Goal: Task Accomplishment & Management: Use online tool/utility

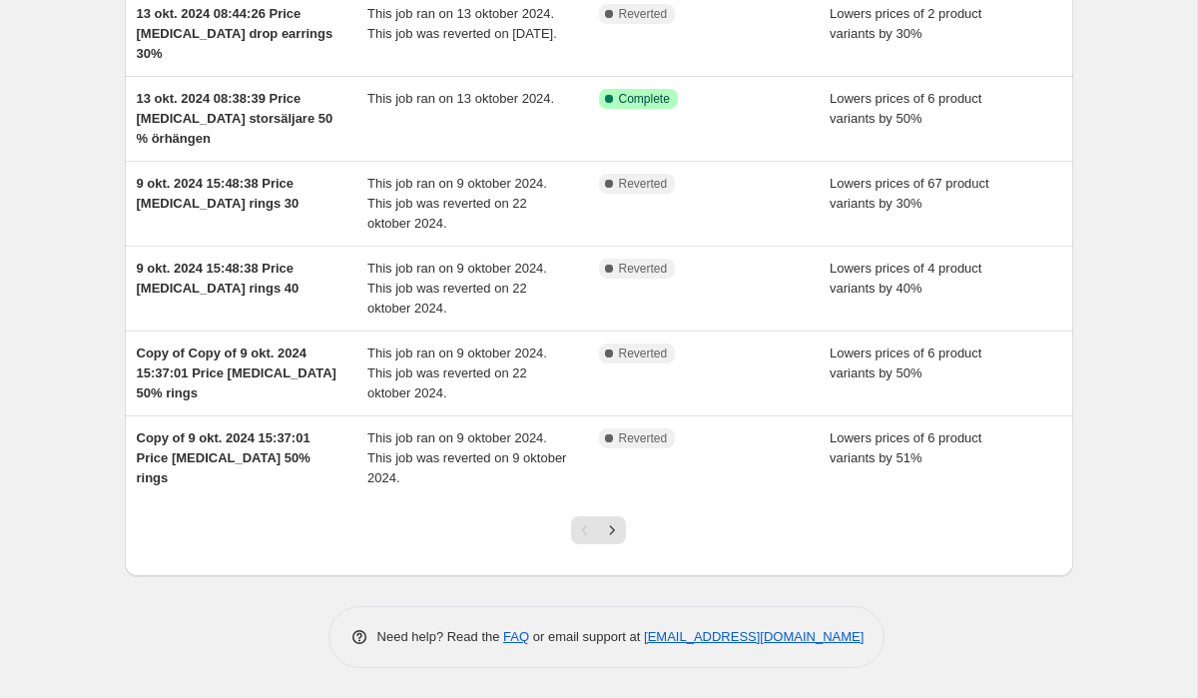
scroll to position [530, 0]
click at [611, 530] on icon "Next" at bounding box center [612, 530] width 20 height 20
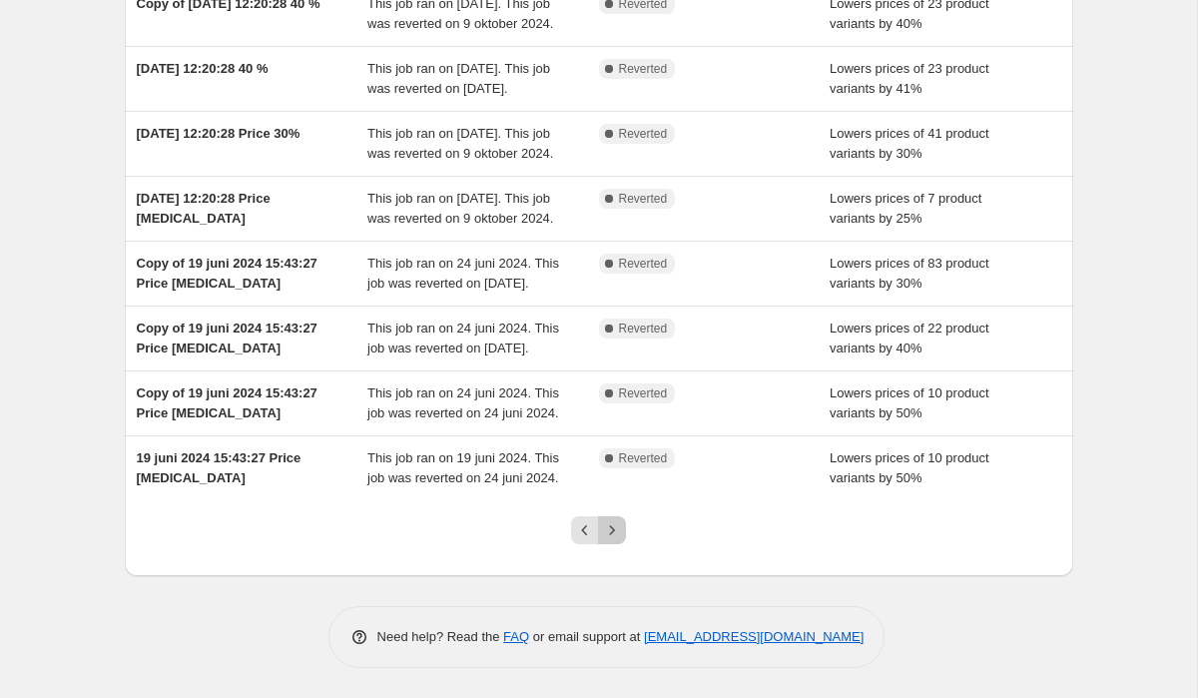
click at [613, 533] on icon "Next" at bounding box center [612, 530] width 20 height 20
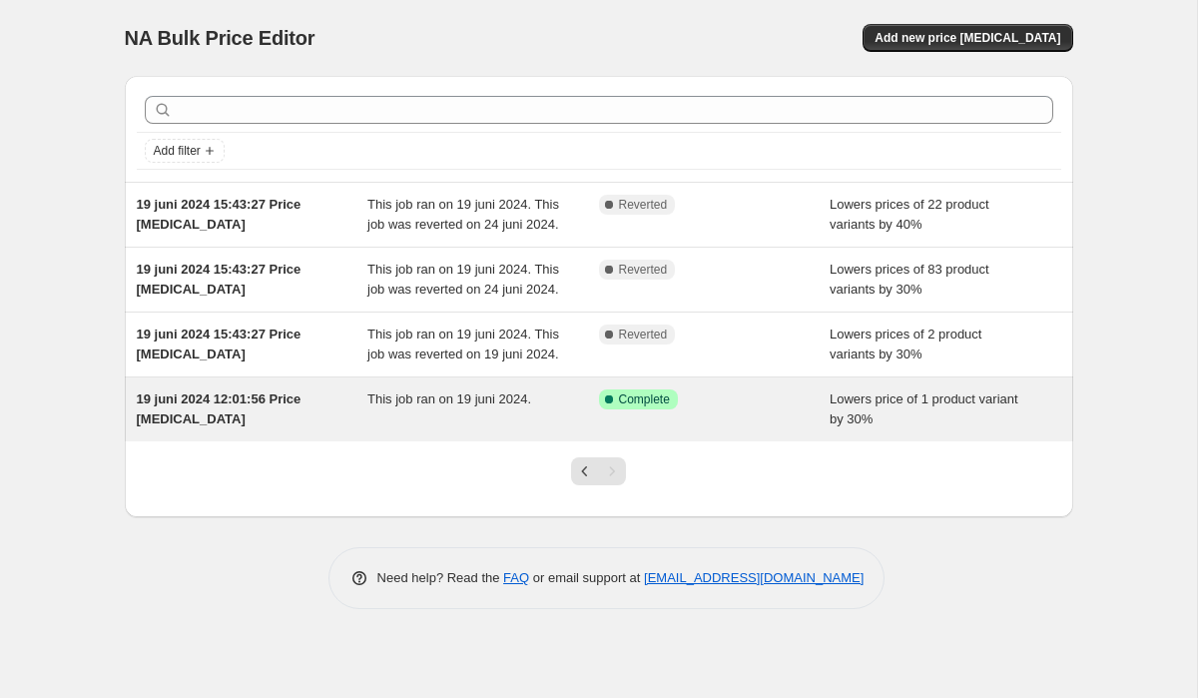
click at [943, 426] on span "Lowers price of 1 product variant by 30%" at bounding box center [924, 408] width 189 height 35
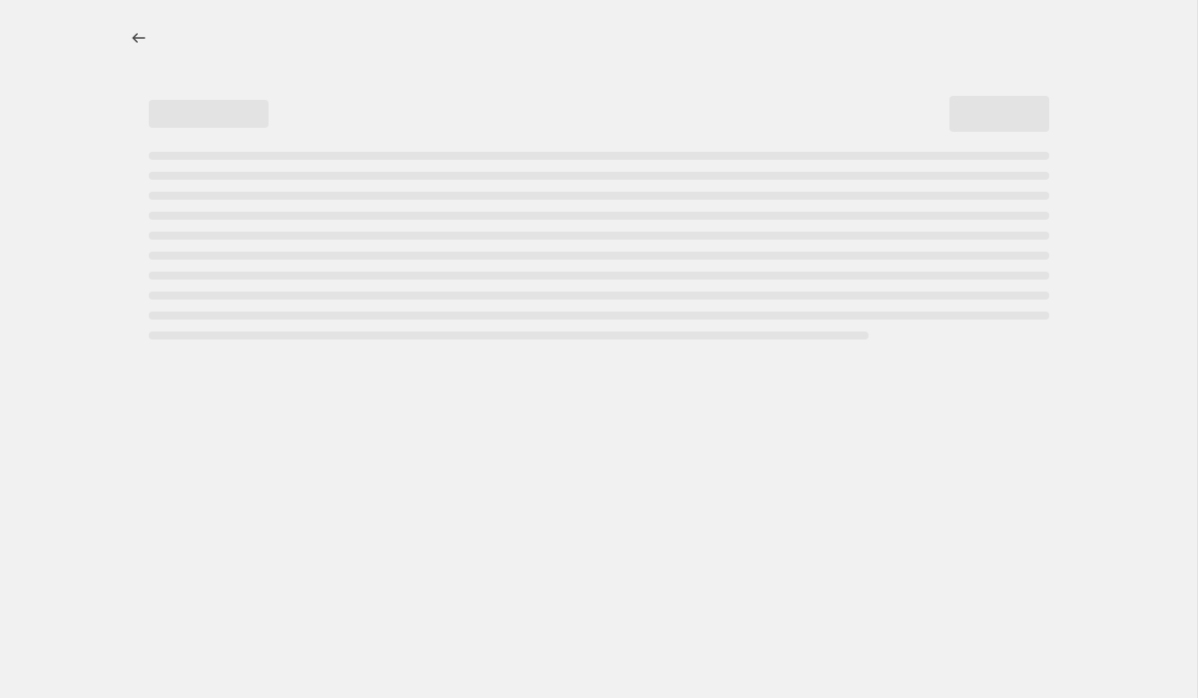
select select "percentage"
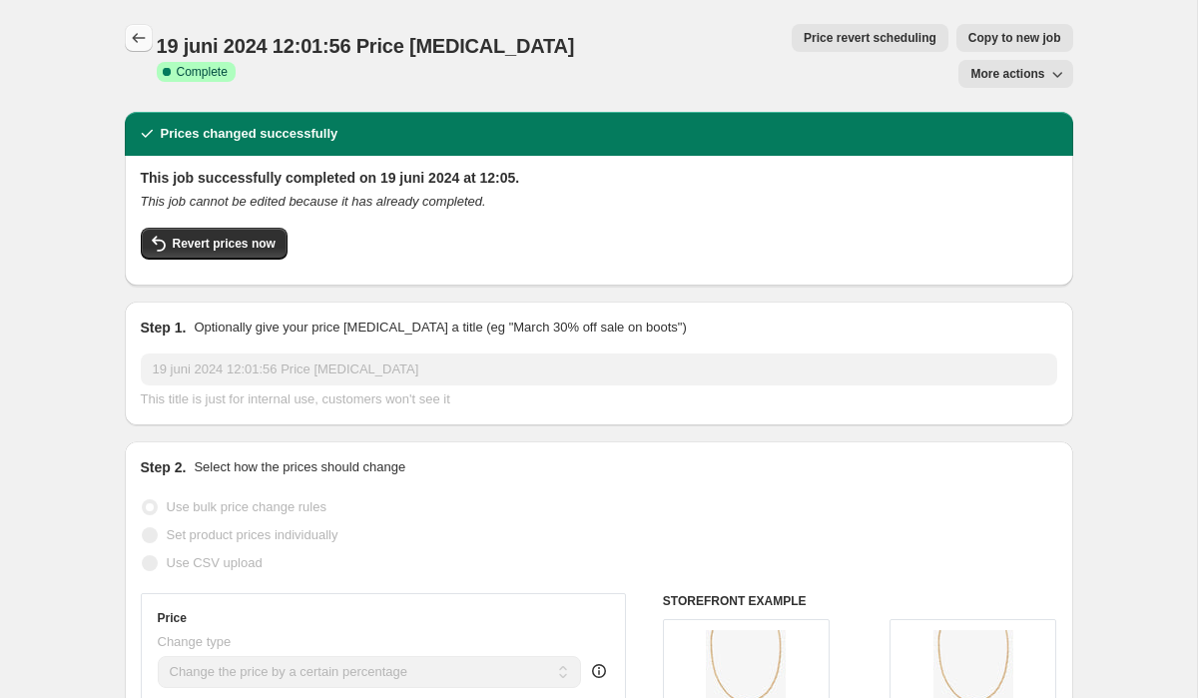
click at [132, 41] on icon "Price change jobs" at bounding box center [139, 38] width 20 height 20
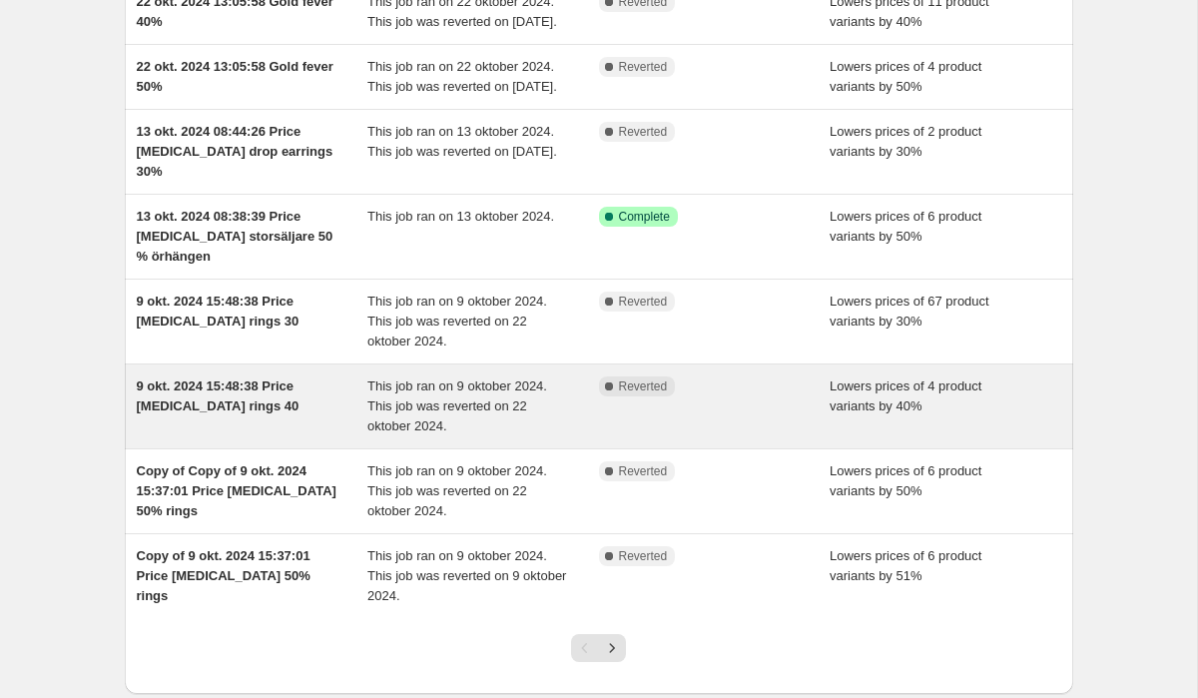
scroll to position [323, 0]
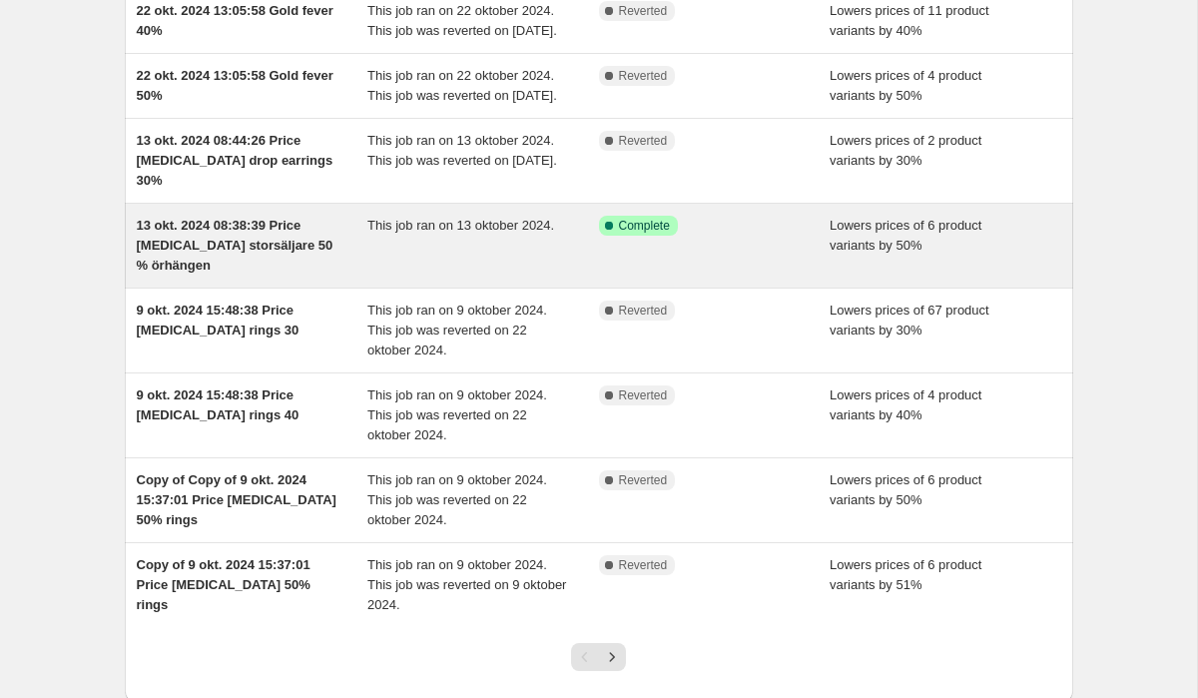
click at [895, 253] on span "Lowers prices of 6 product variants by 50%" at bounding box center [906, 235] width 152 height 35
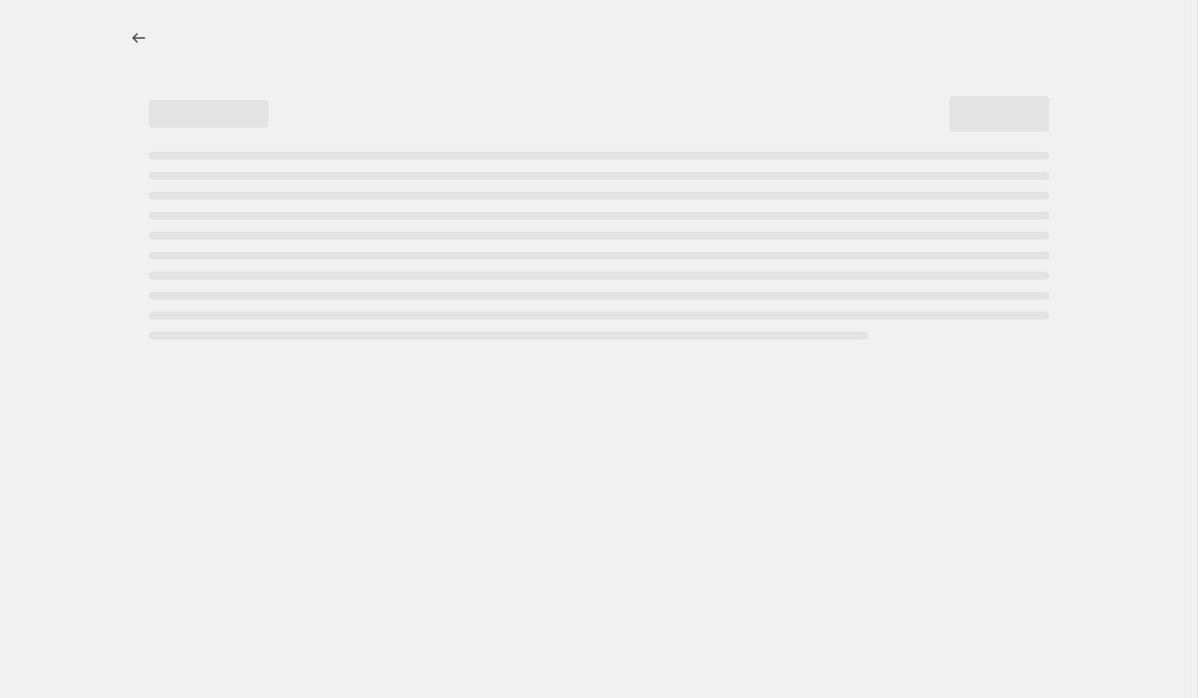
select select "percentage"
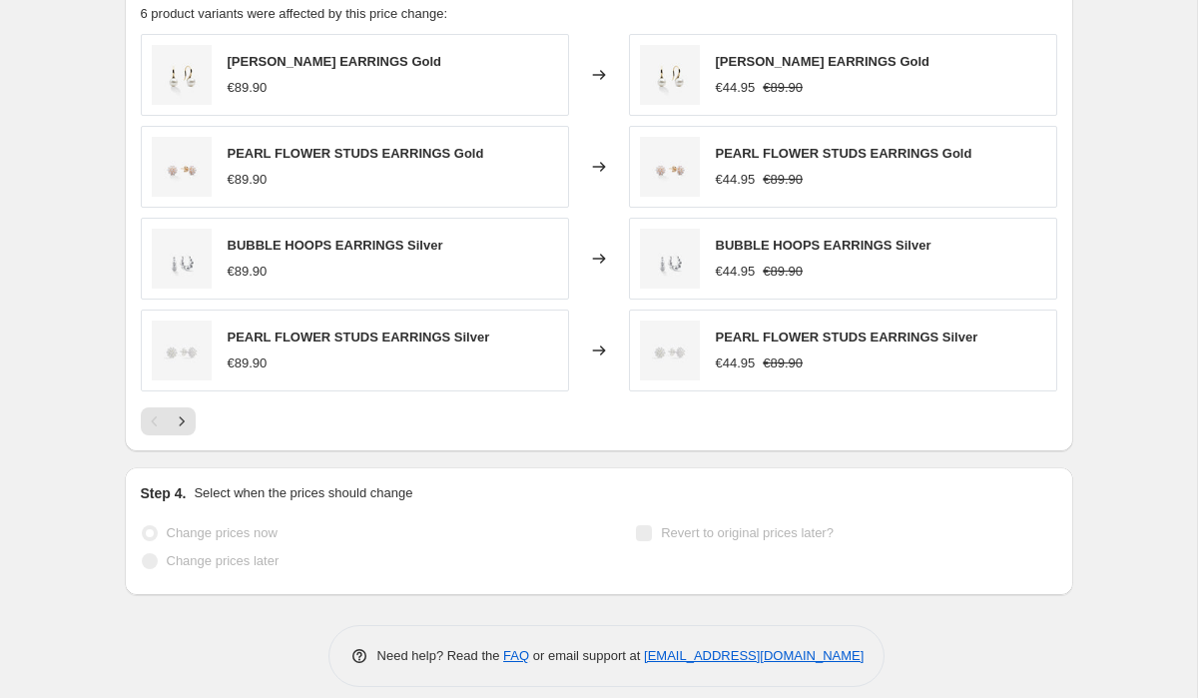
scroll to position [1413, 0]
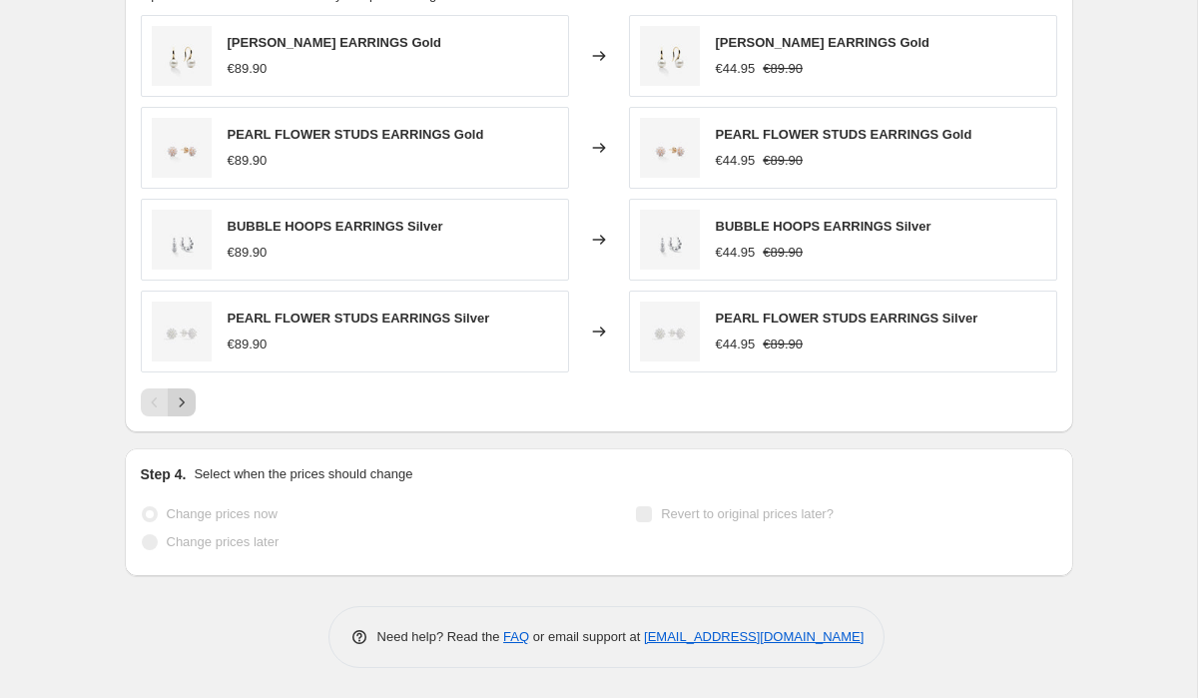
click at [185, 408] on icon "Next" at bounding box center [182, 402] width 20 height 20
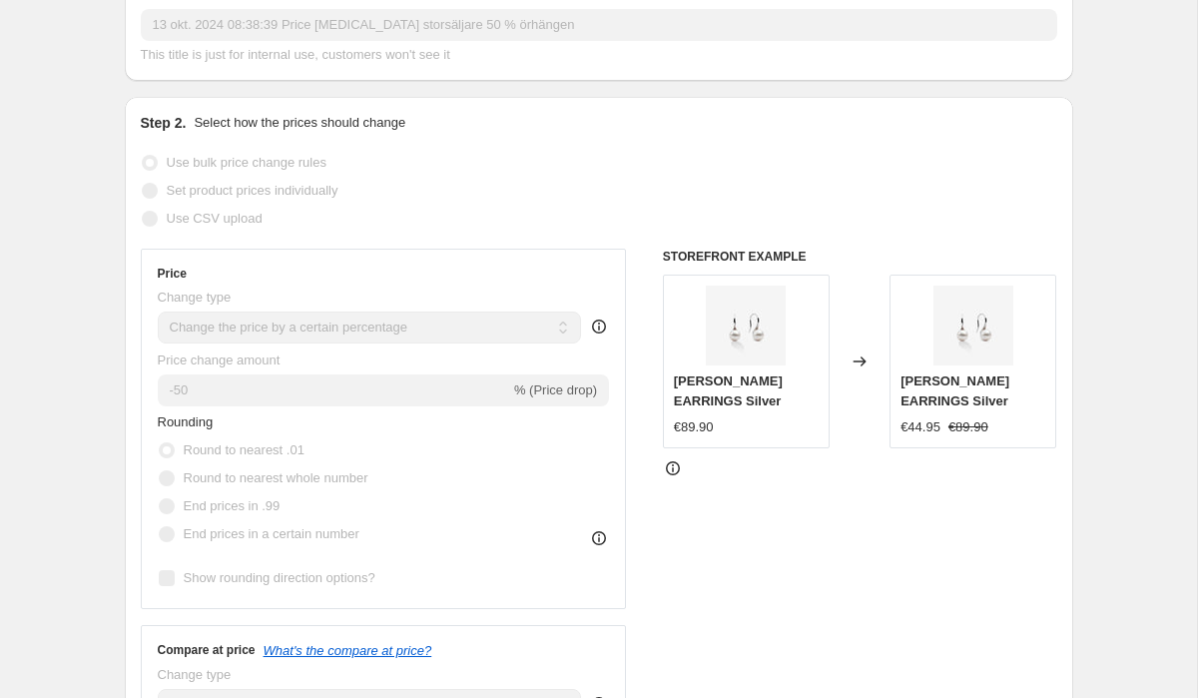
scroll to position [0, 0]
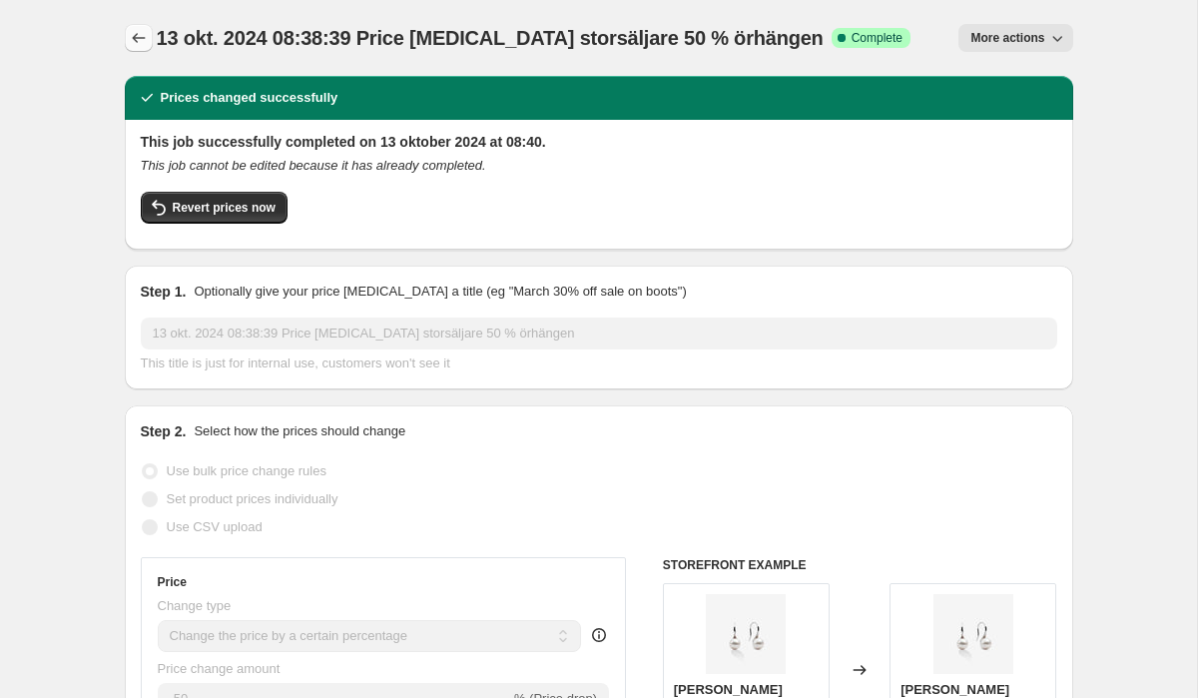
click at [129, 29] on icon "Price change jobs" at bounding box center [139, 38] width 20 height 20
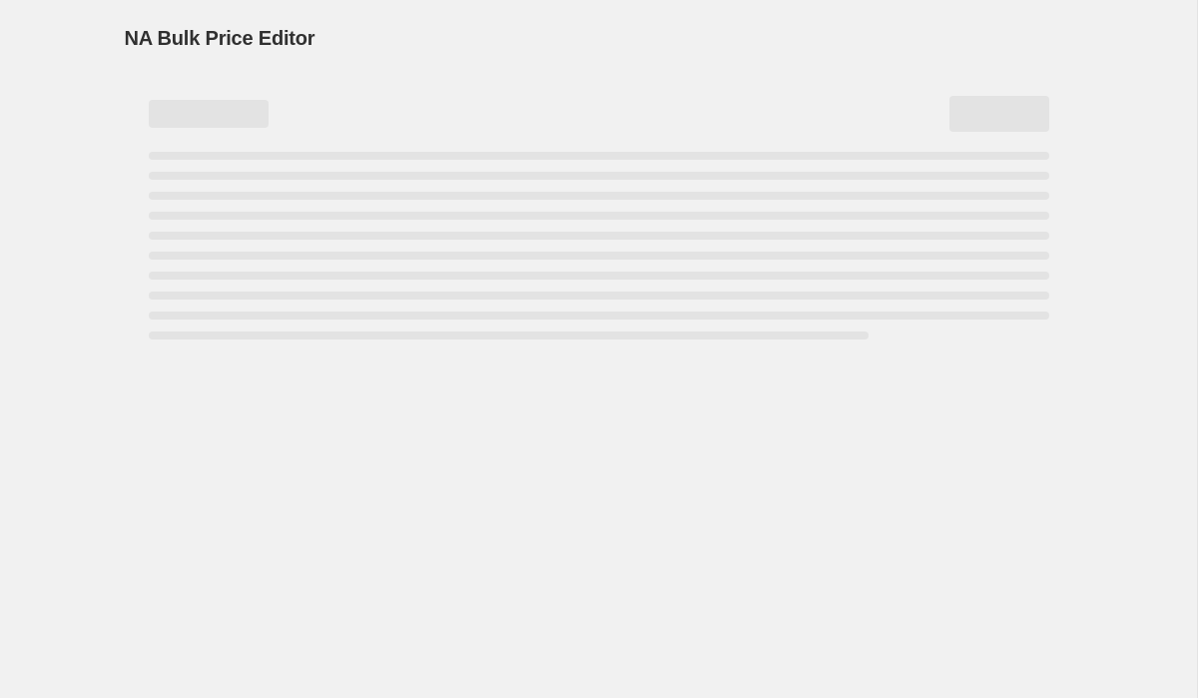
click at [129, 29] on span "NA Bulk Price Editor" at bounding box center [220, 38] width 191 height 22
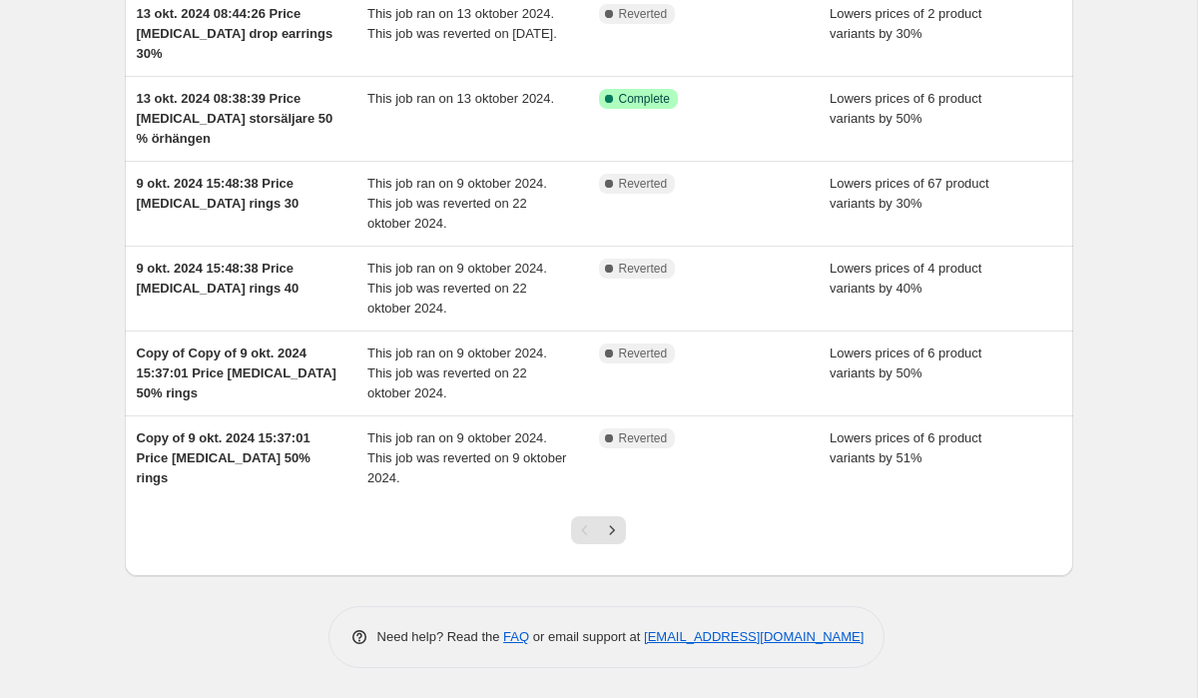
scroll to position [474, 0]
click at [621, 540] on icon "Next" at bounding box center [612, 530] width 20 height 20
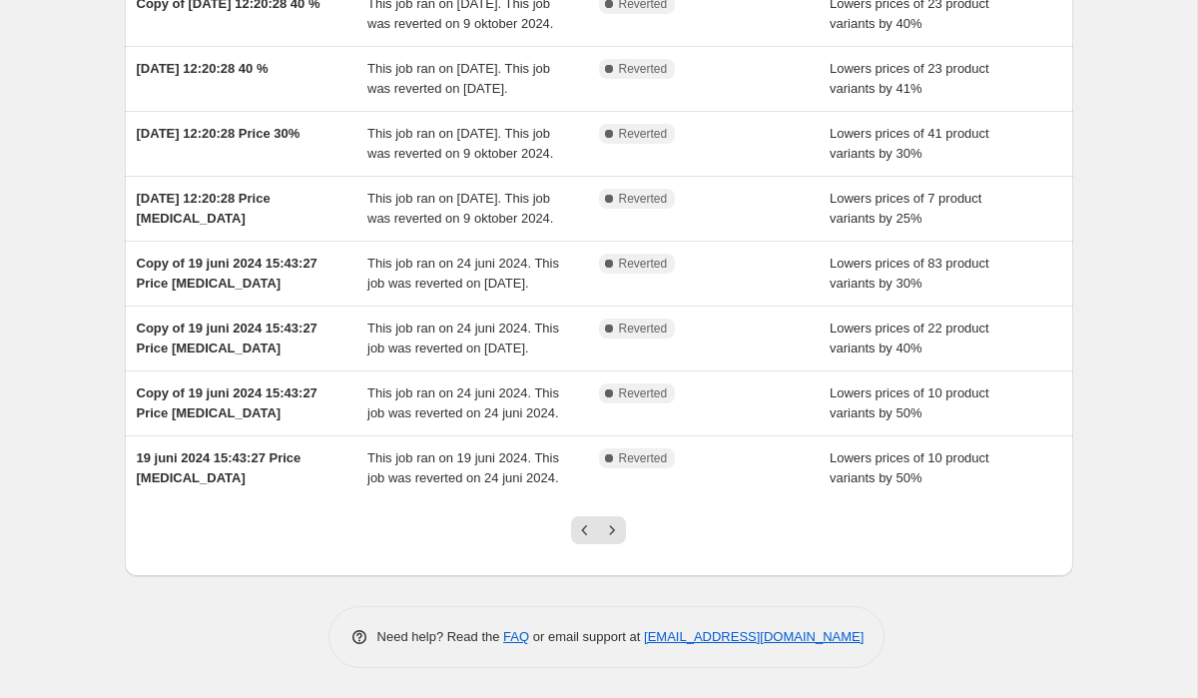
scroll to position [530, 0]
click at [617, 533] on icon "Next" at bounding box center [612, 530] width 20 height 20
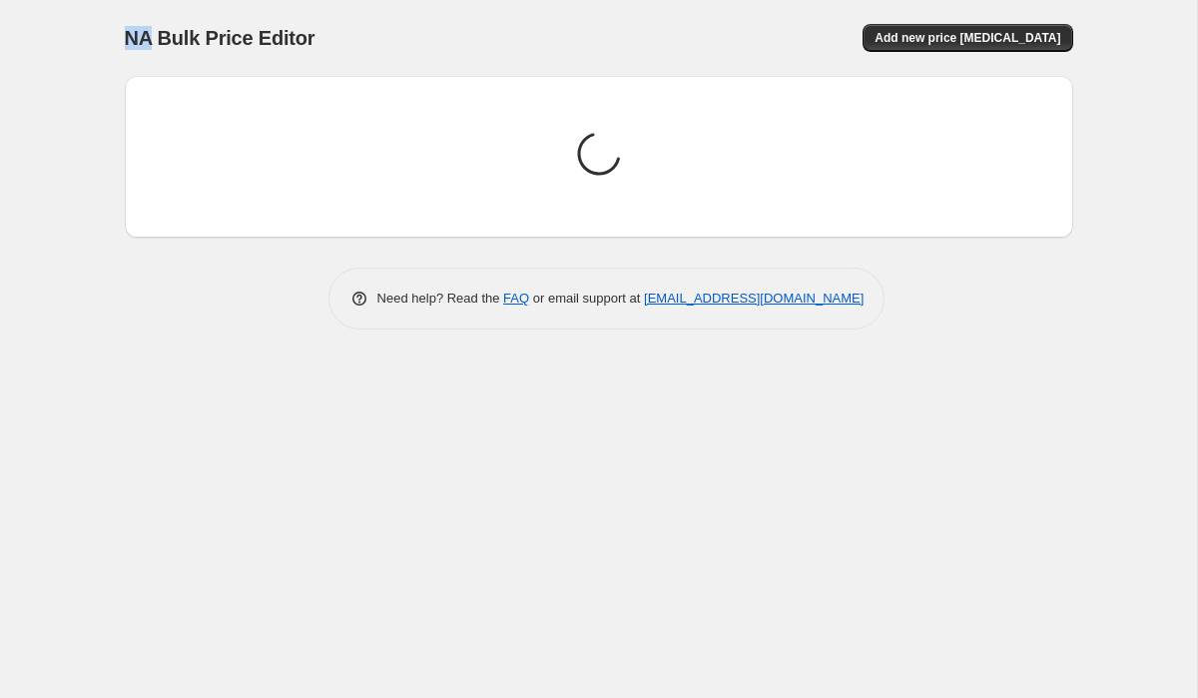
scroll to position [0, 0]
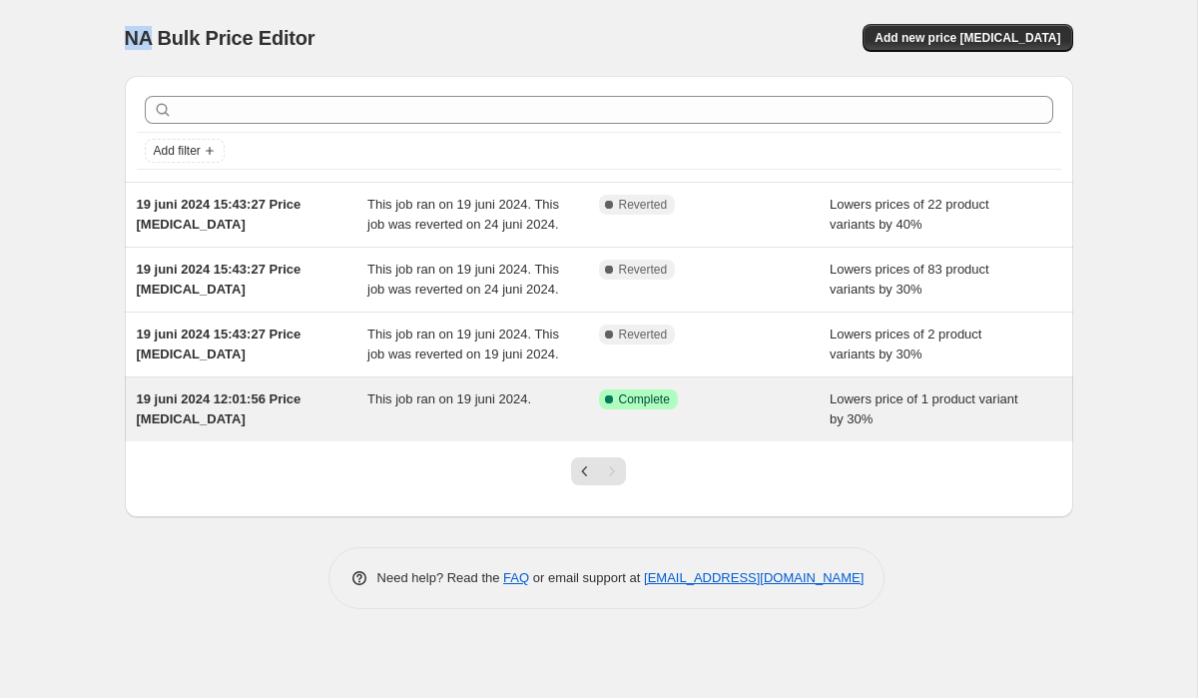
click at [247, 441] on div "19 juni 2024 12:01:56 Price [MEDICAL_DATA] This job ran on 19 juni 2024. Succes…" at bounding box center [599, 409] width 948 height 64
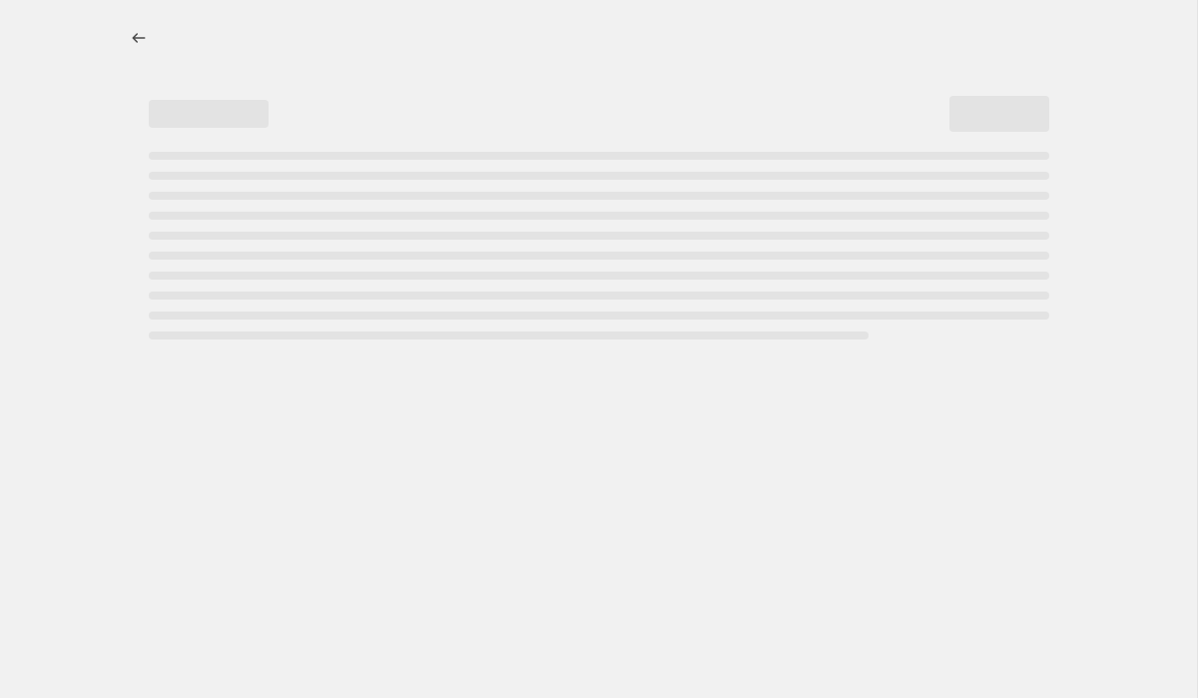
select select "percentage"
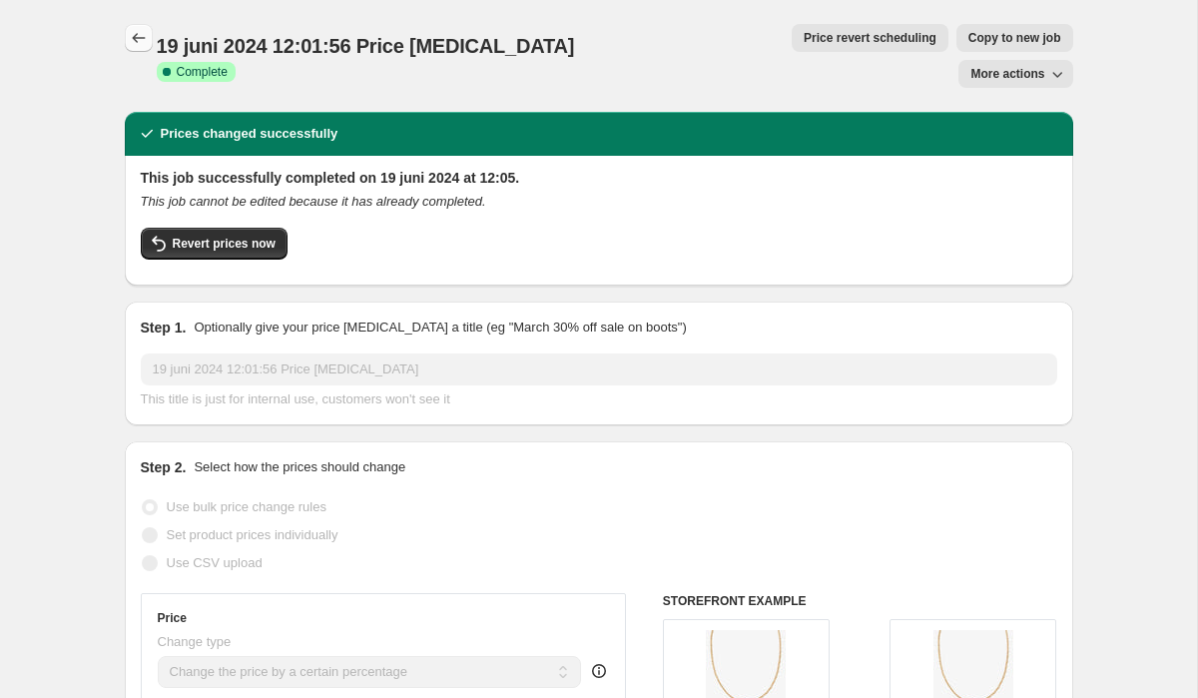
click at [136, 33] on icon "Price change jobs" at bounding box center [139, 38] width 20 height 20
